Goal: Entertainment & Leisure: Browse casually

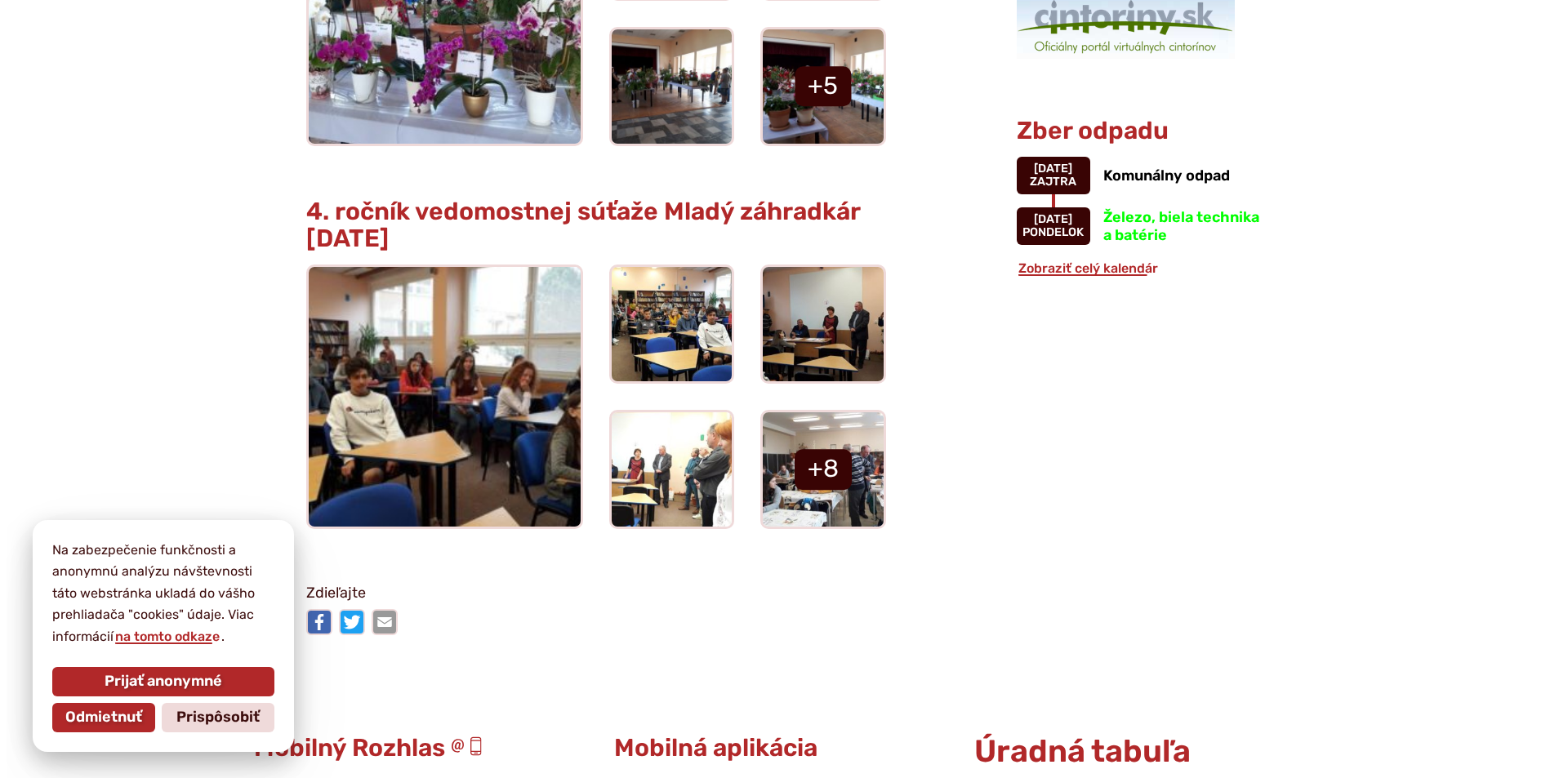
scroll to position [1707, 0]
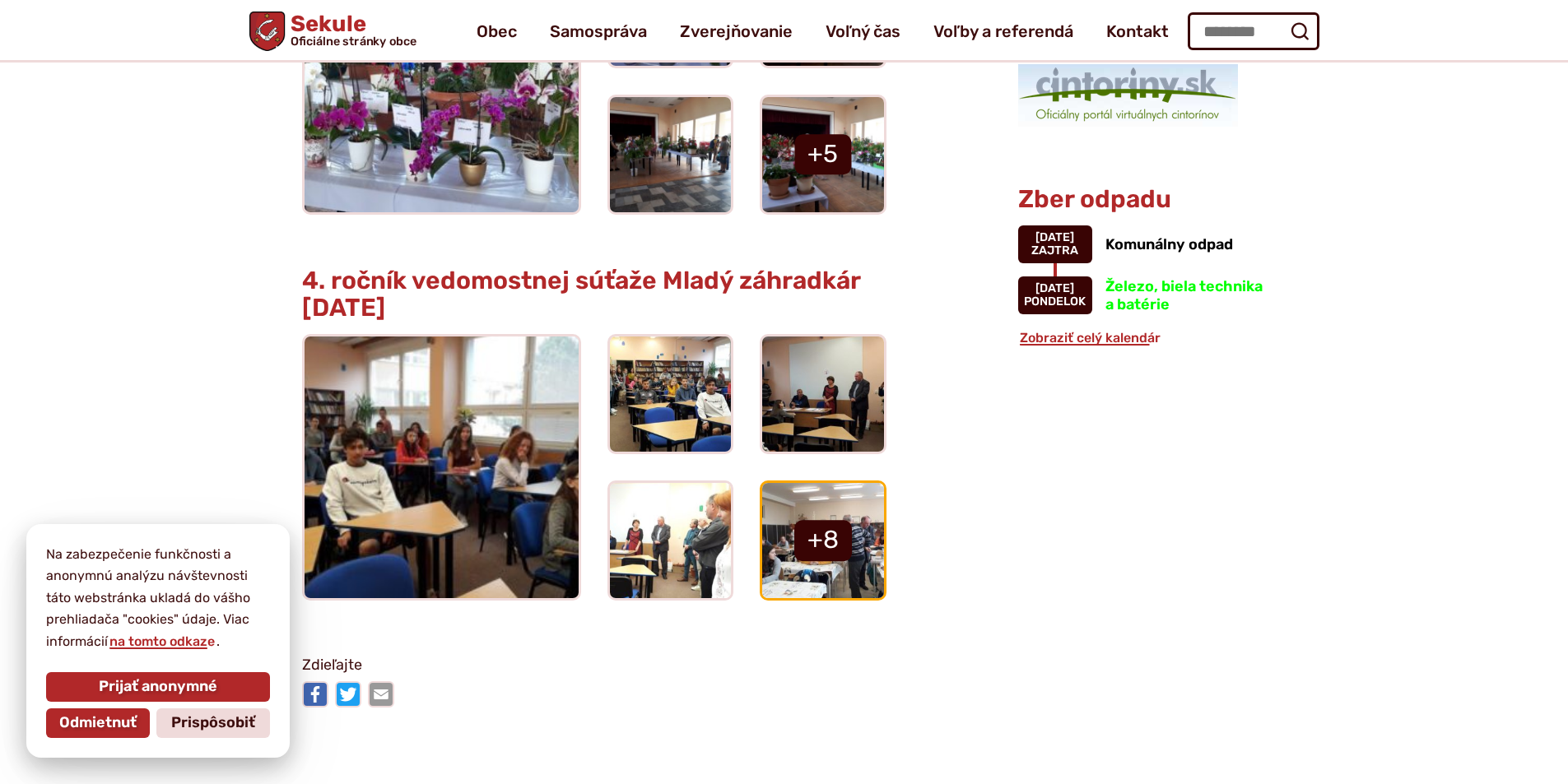
click at [816, 540] on link at bounding box center [823, 540] width 122 height 115
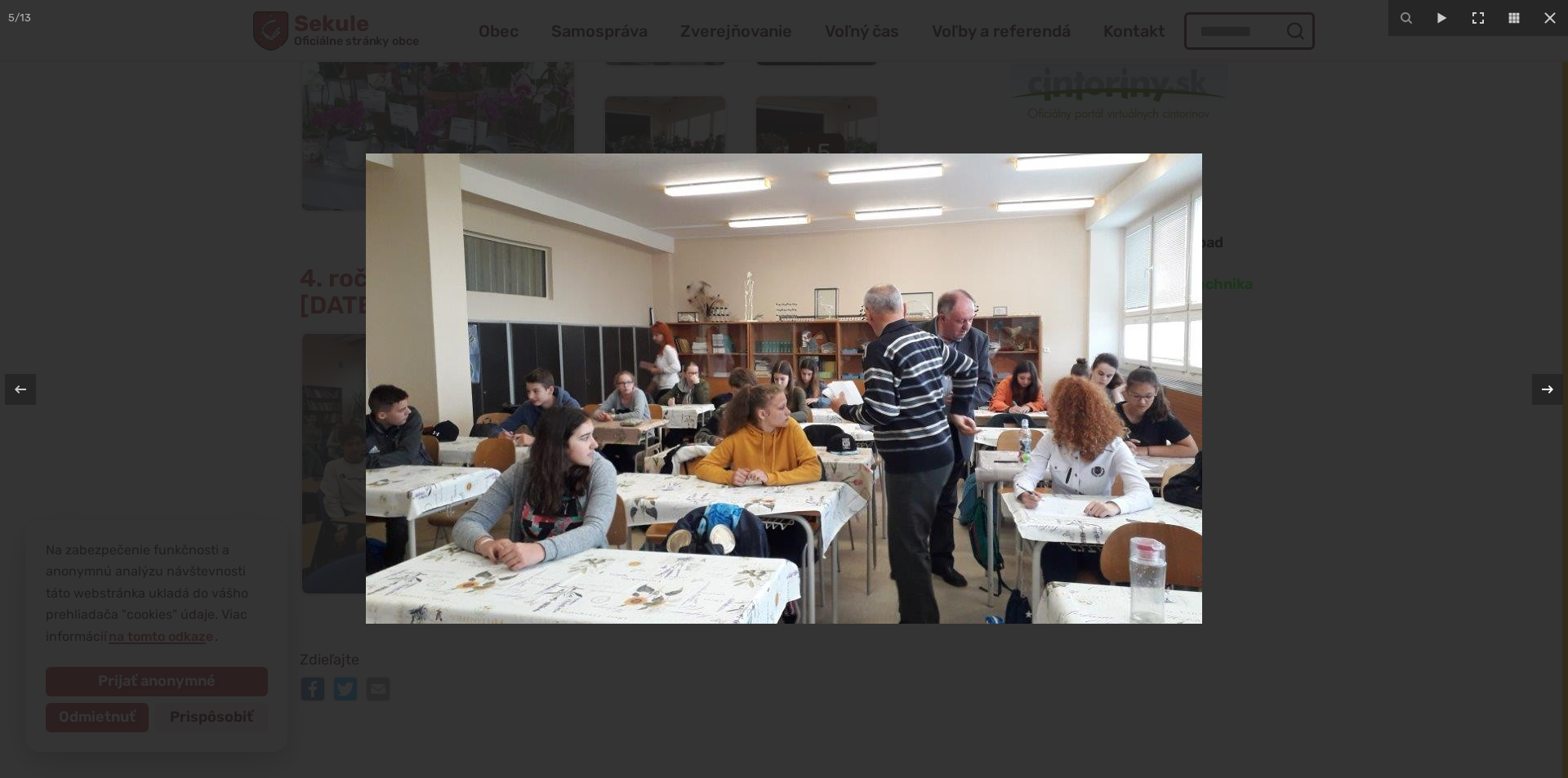
click at [1545, 383] on icon at bounding box center [1547, 389] width 20 height 20
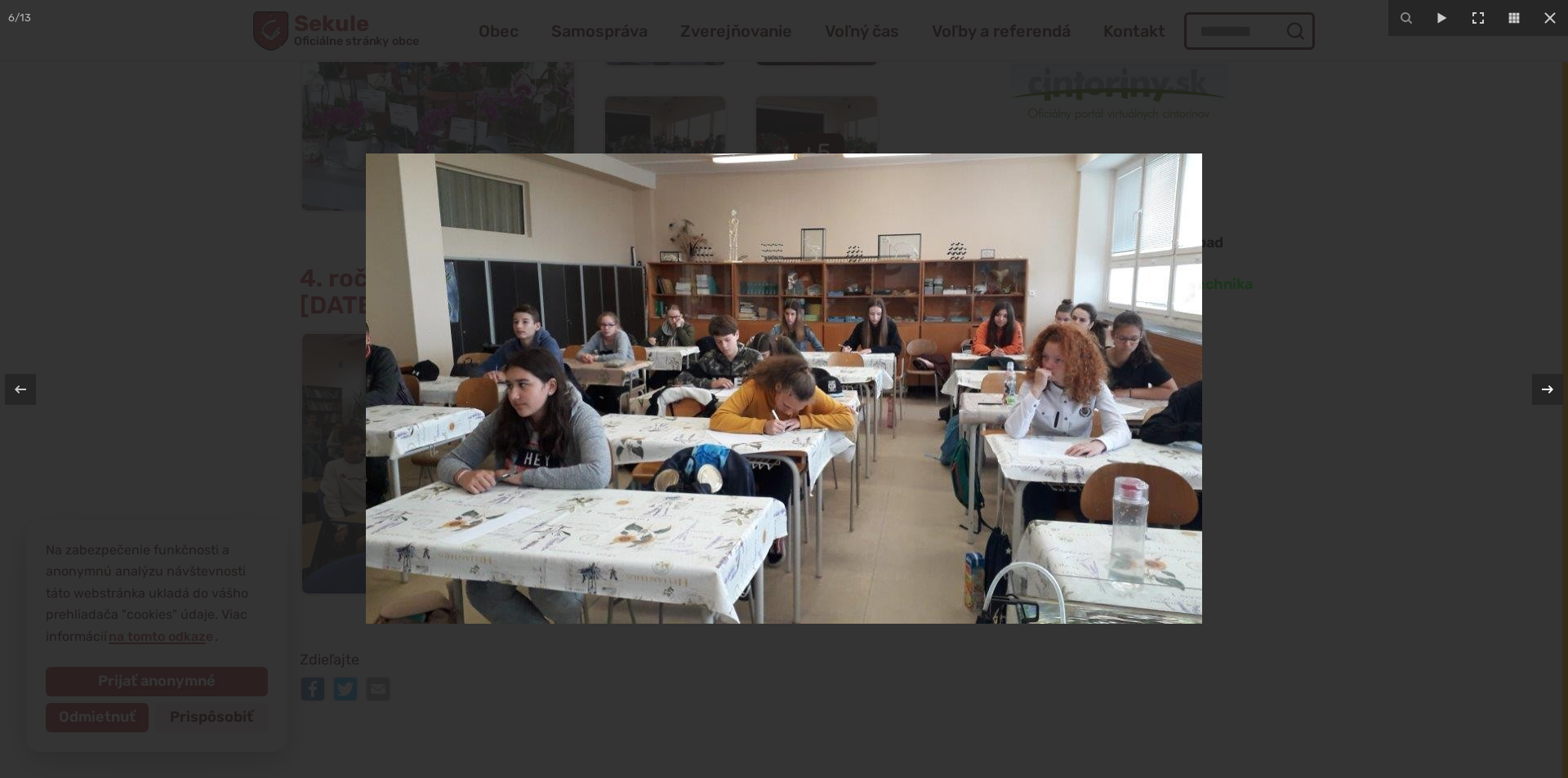
click at [1546, 389] on icon at bounding box center [1548, 389] width 12 height 8
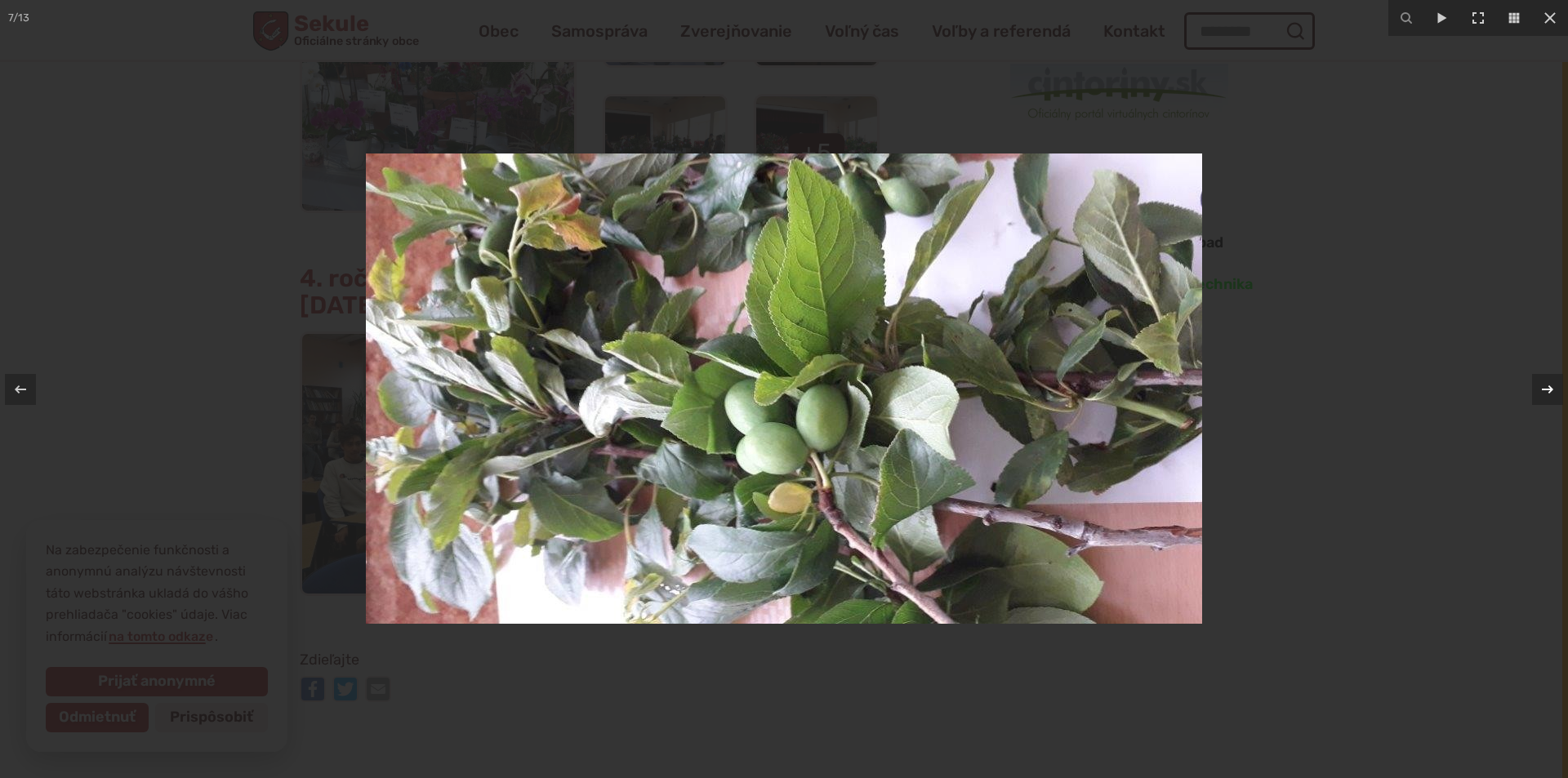
click at [1546, 389] on icon at bounding box center [1548, 389] width 12 height 8
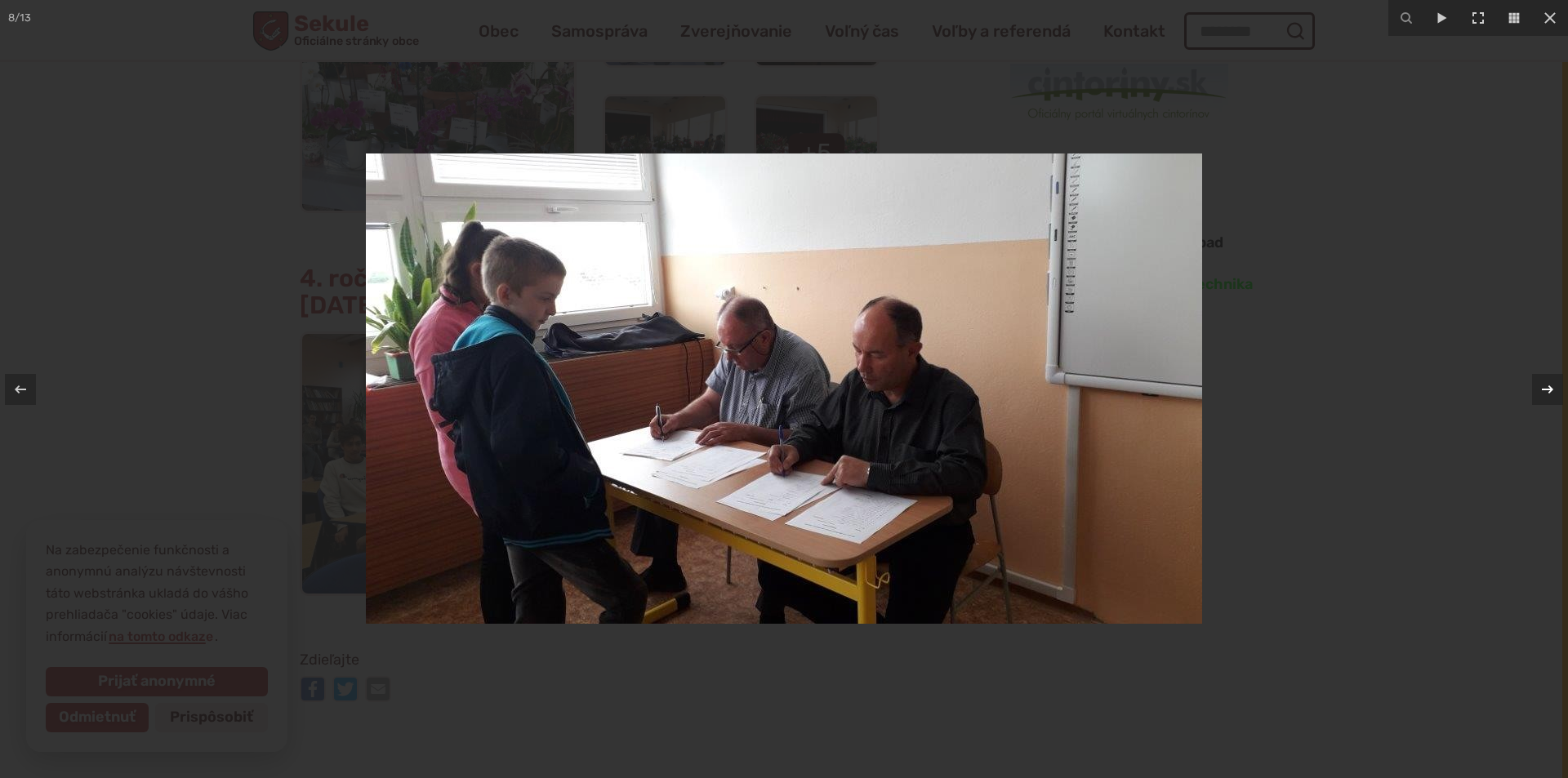
click at [1546, 389] on div "8 / 13" at bounding box center [784, 389] width 1568 height 778
click at [1549, 394] on icon at bounding box center [1547, 389] width 20 height 20
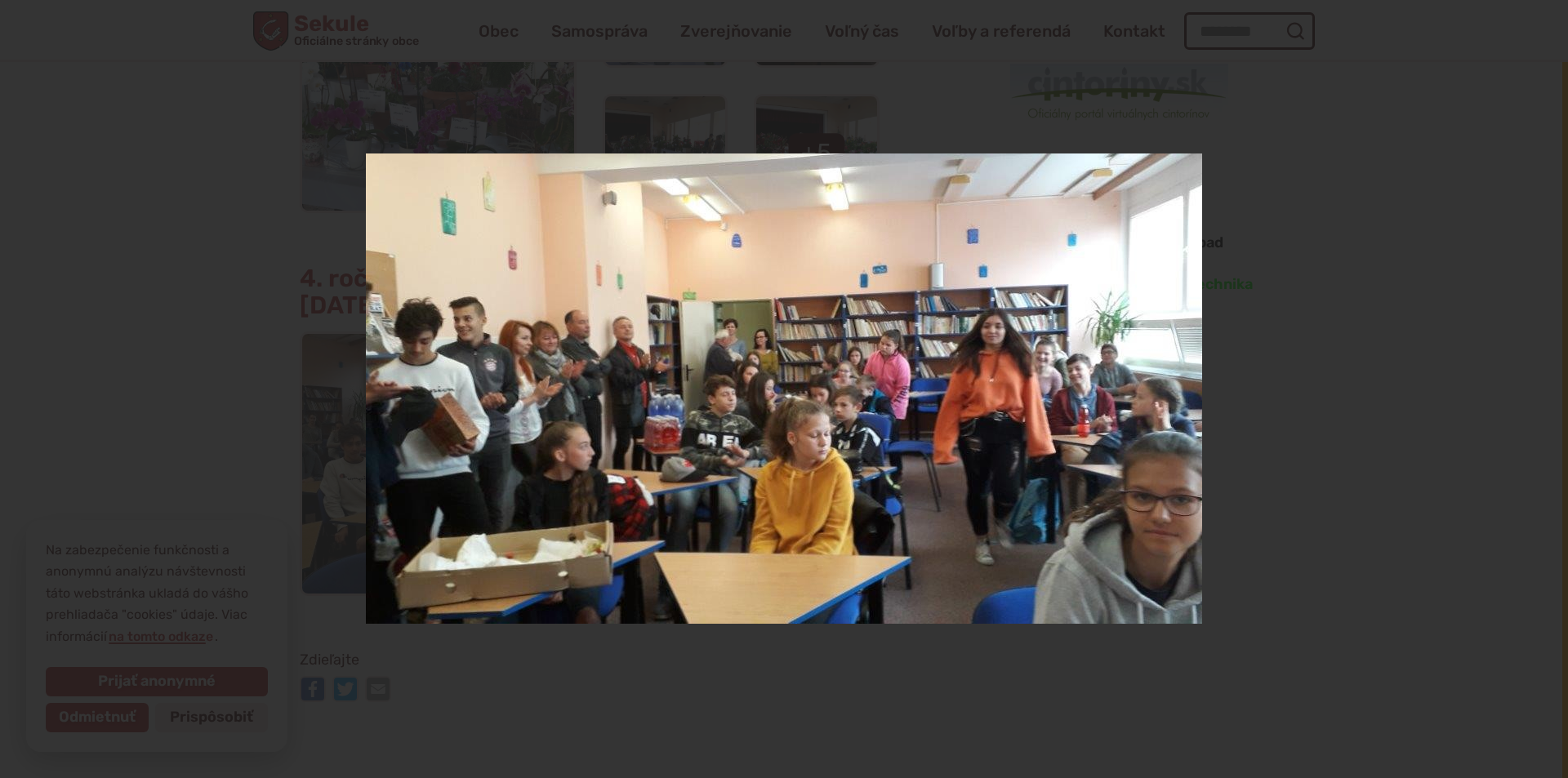
click at [1549, 394] on div "9 / 13" at bounding box center [784, 389] width 1568 height 778
click at [1543, 393] on icon at bounding box center [1547, 389] width 20 height 20
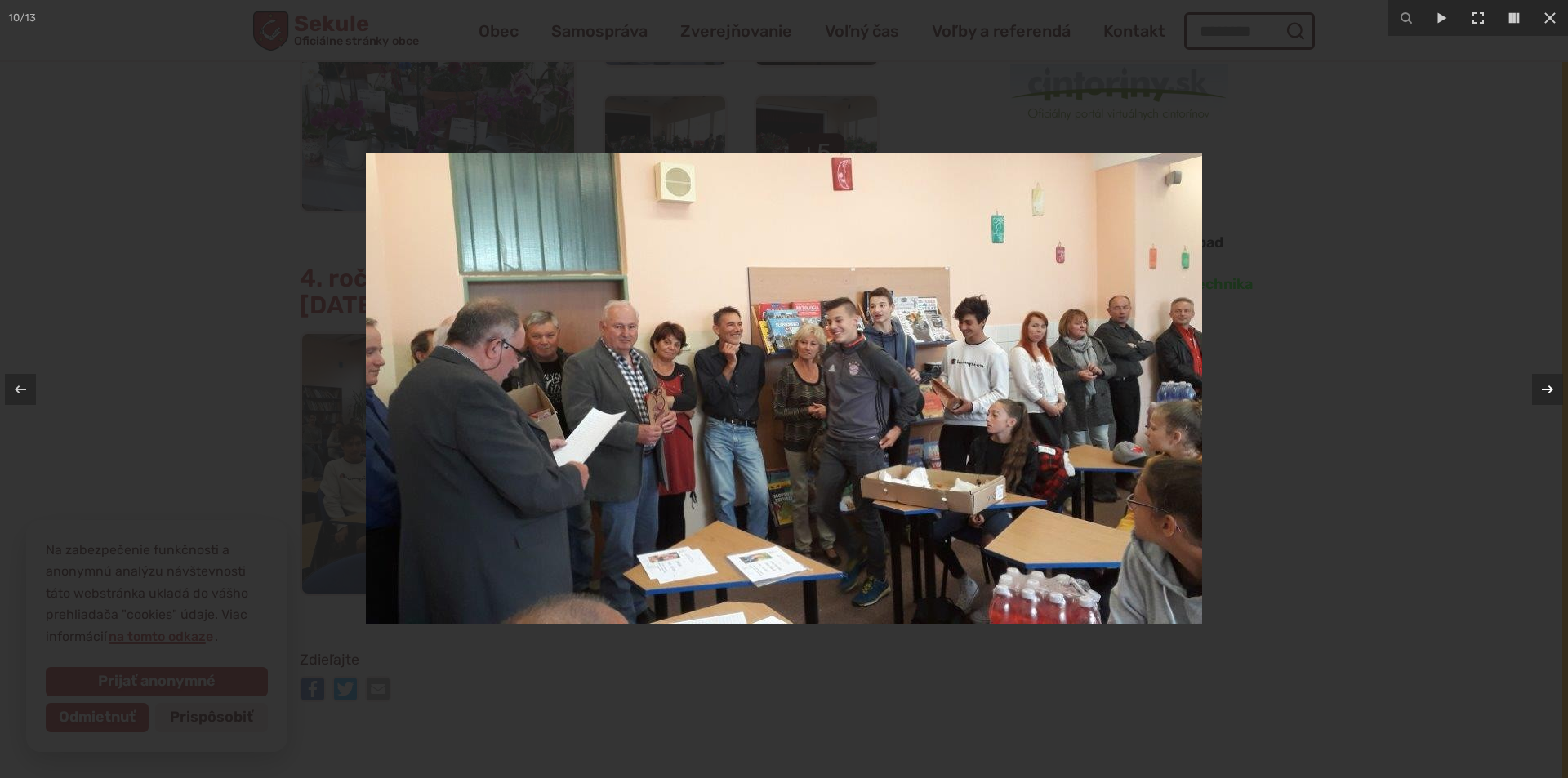
click at [1547, 388] on icon at bounding box center [1547, 389] width 20 height 20
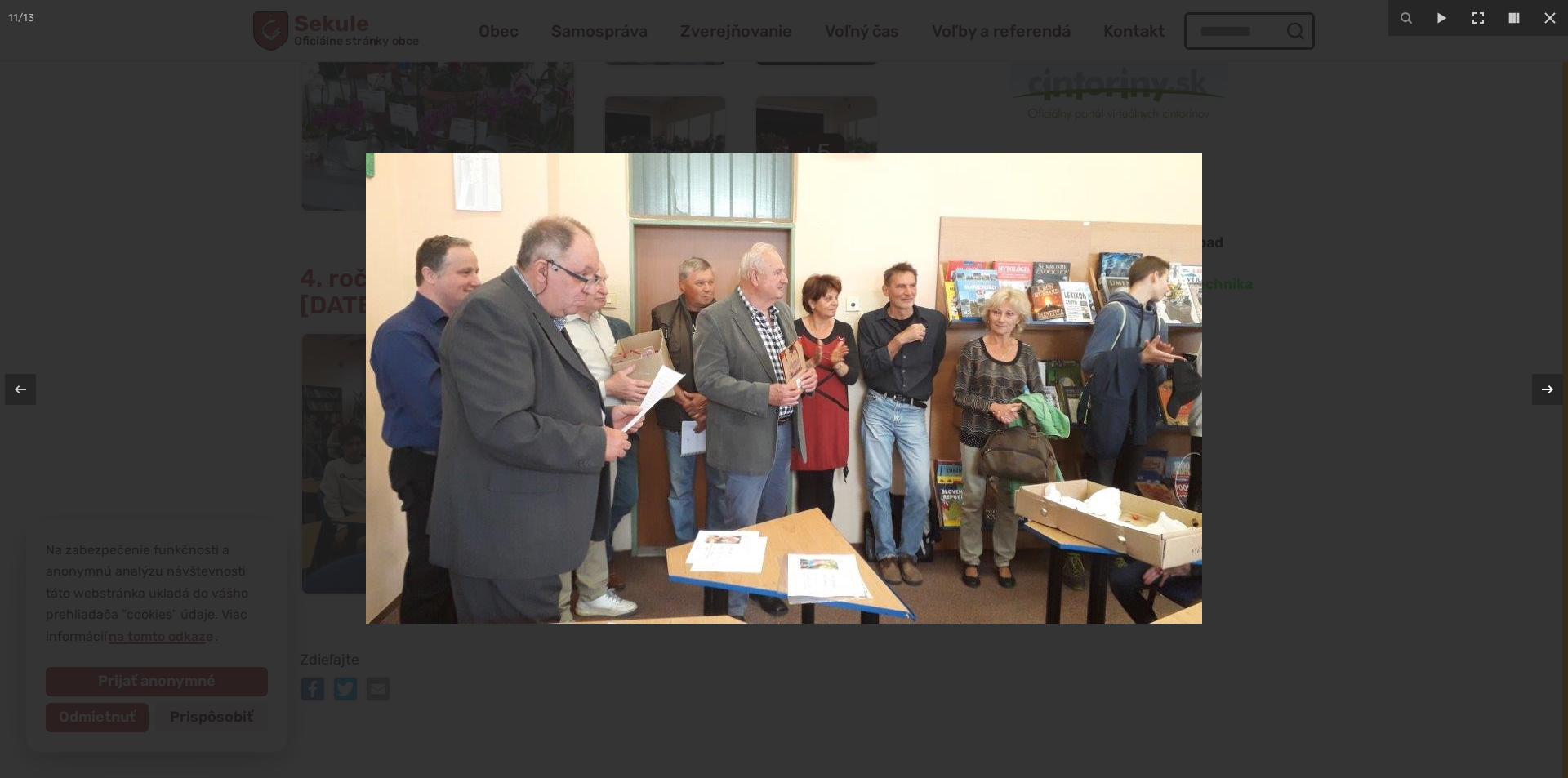
click at [1547, 388] on div "11 / 13" at bounding box center [784, 389] width 1568 height 778
click at [1545, 389] on icon at bounding box center [1548, 389] width 12 height 8
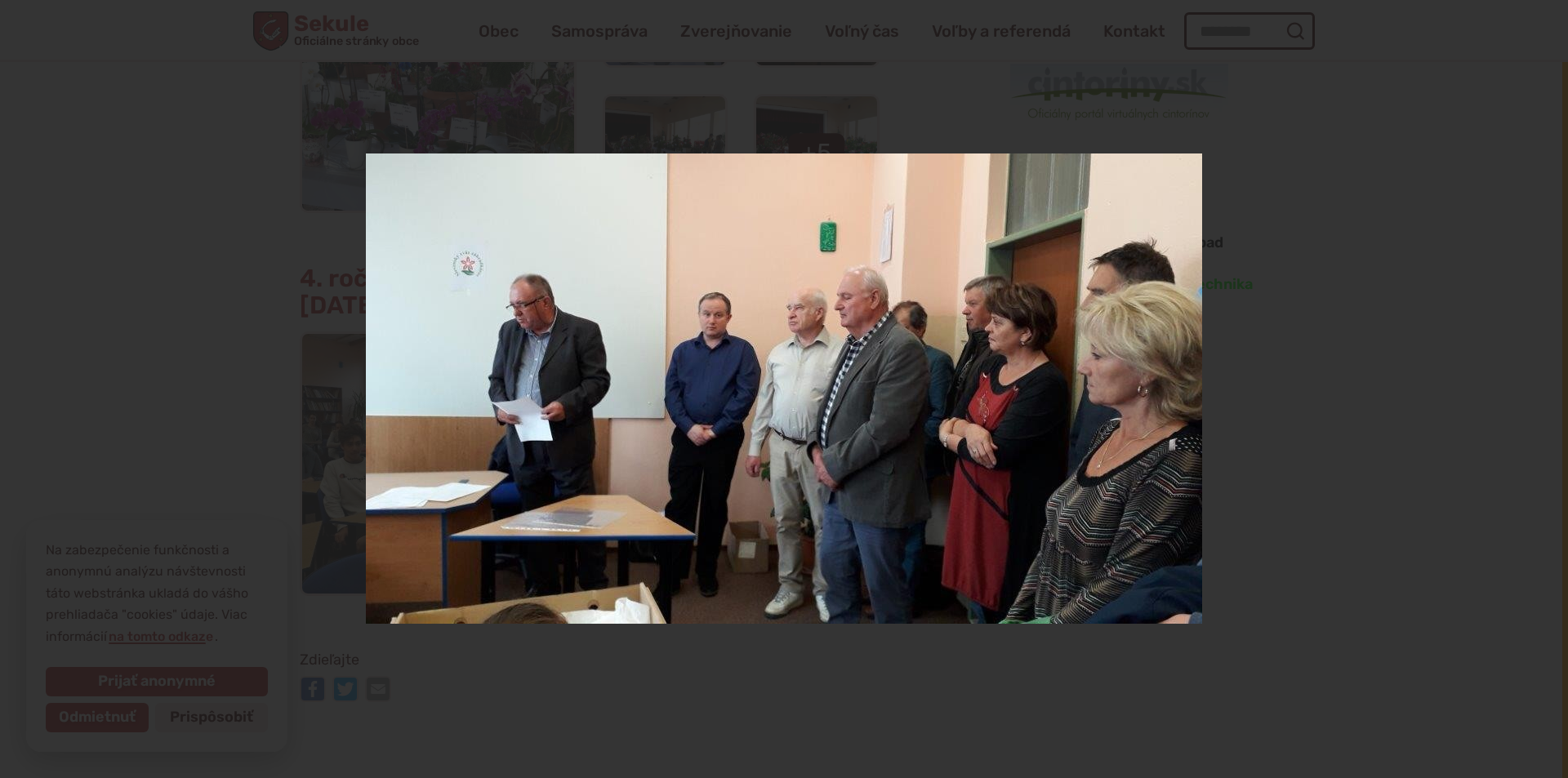
click at [1545, 389] on div "12 / 13" at bounding box center [784, 389] width 1568 height 778
click at [1544, 391] on icon at bounding box center [1547, 389] width 20 height 20
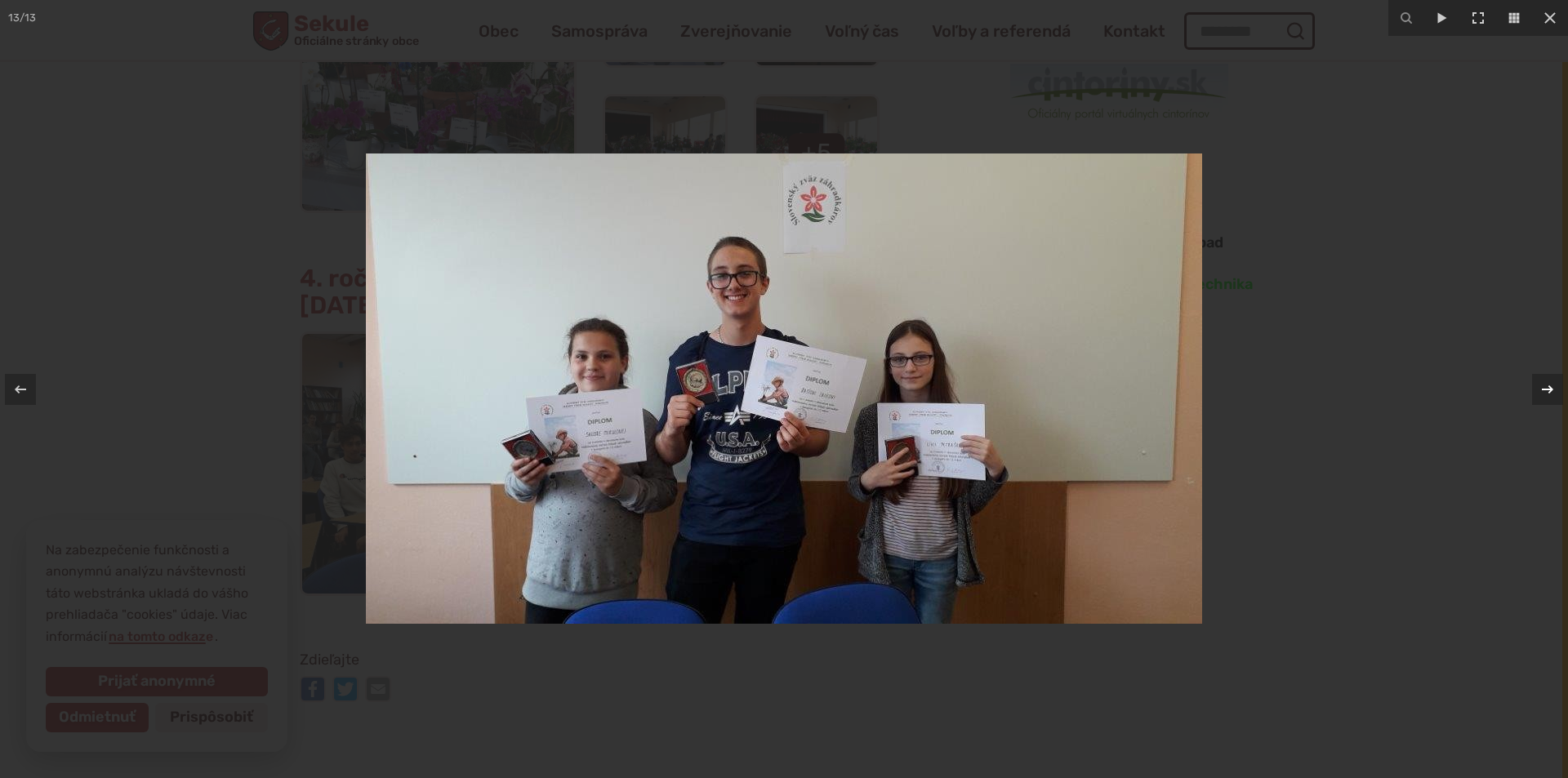
click at [1544, 391] on icon at bounding box center [1547, 389] width 20 height 20
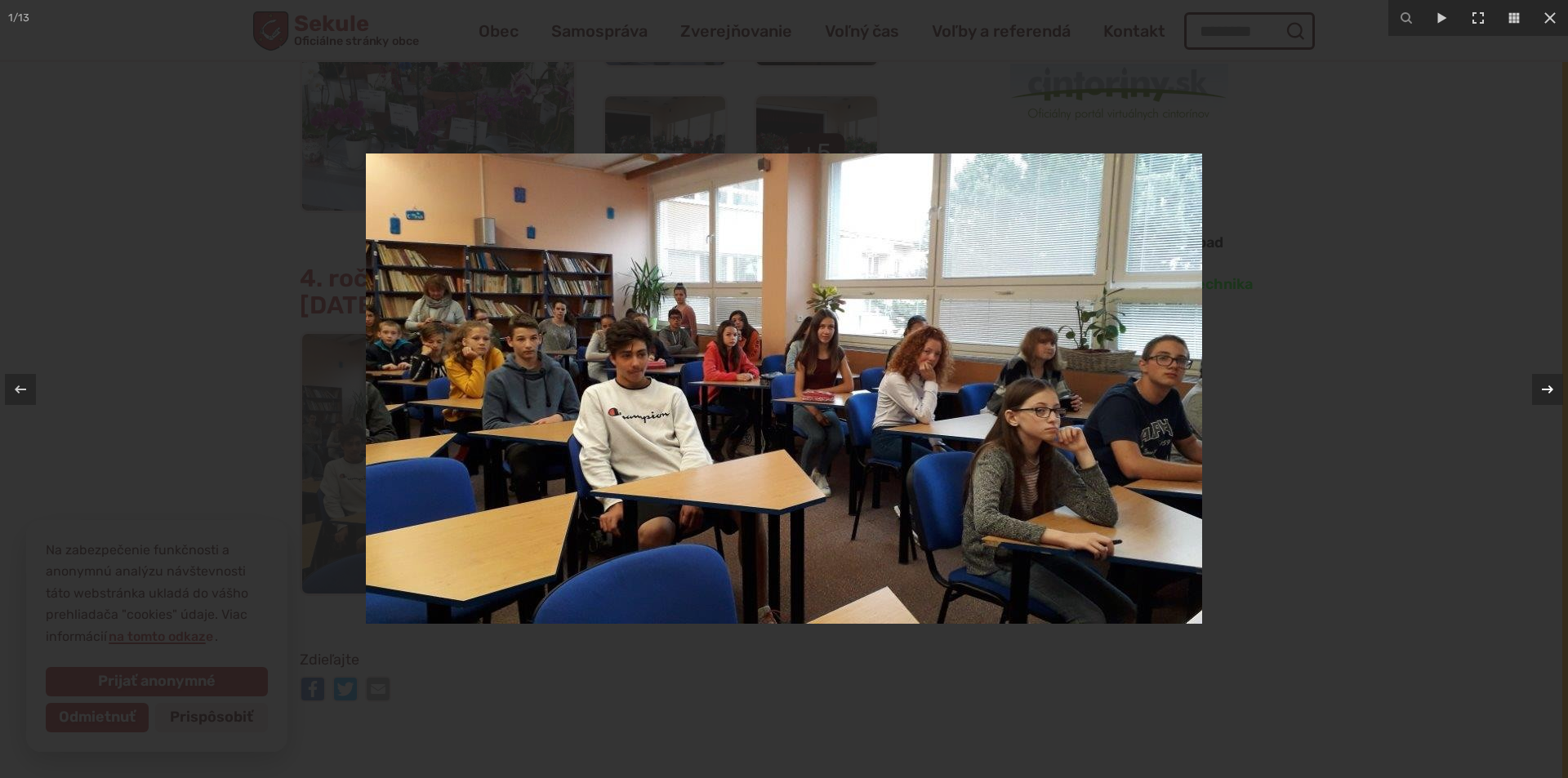
click at [1544, 391] on div "1 / 13" at bounding box center [784, 389] width 1568 height 778
